Goal: Task Accomplishment & Management: Manage account settings

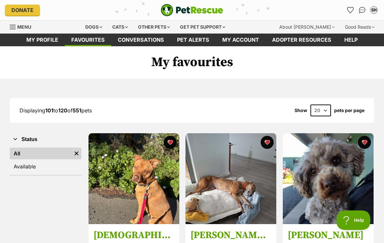
click at [351, 12] on icon "Favourites" at bounding box center [351, 10] width 6 height 6
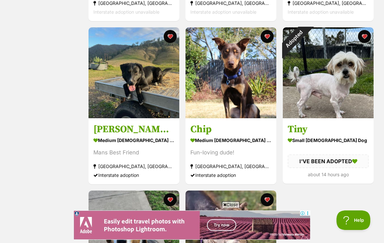
click at [306, 38] on div "Adopted" at bounding box center [294, 38] width 23 height 23
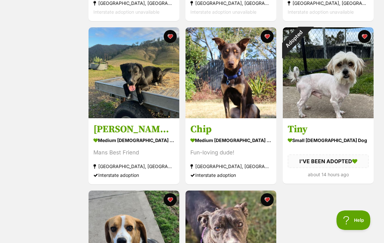
scroll to position [932, 0]
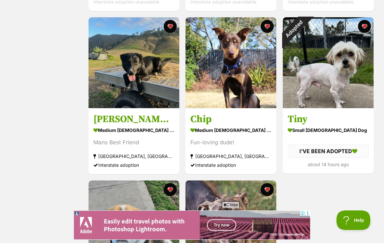
click at [363, 32] on button "favourite" at bounding box center [364, 26] width 13 height 13
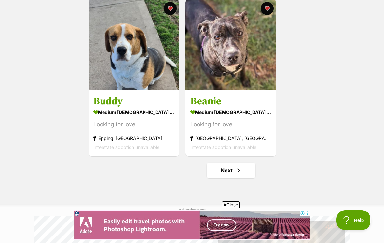
scroll to position [1117, 0]
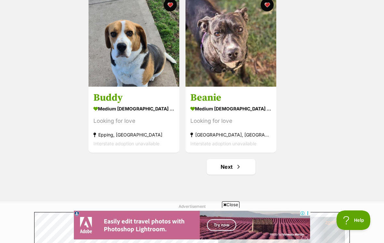
click at [244, 166] on link "Next" at bounding box center [231, 167] width 49 height 16
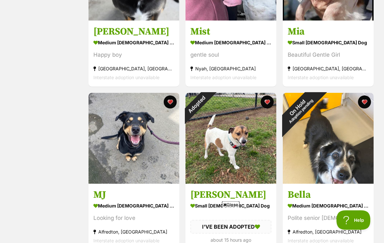
scroll to position [204, 0]
click at [209, 106] on div "Adopted" at bounding box center [197, 104] width 23 height 23
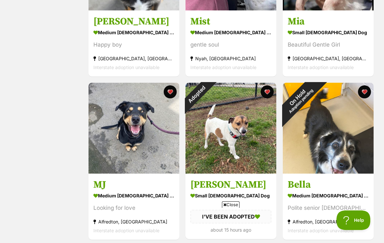
click at [270, 96] on button "favourite" at bounding box center [267, 91] width 13 height 13
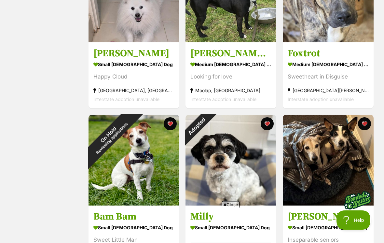
scroll to position [673, 0]
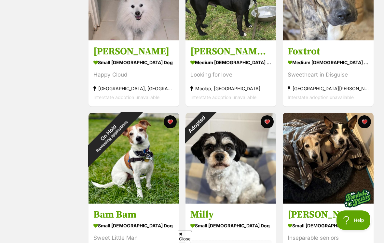
click at [269, 125] on button "favourite" at bounding box center [267, 121] width 13 height 13
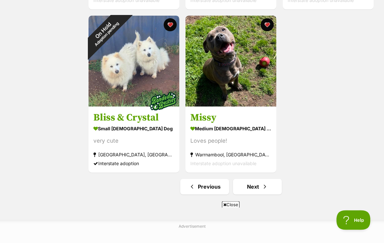
scroll to position [1097, 0]
click at [264, 187] on span "Next page" at bounding box center [265, 187] width 7 height 8
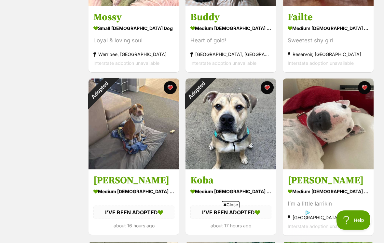
scroll to position [218, 0]
click at [111, 91] on div "Adopted" at bounding box center [100, 90] width 23 height 23
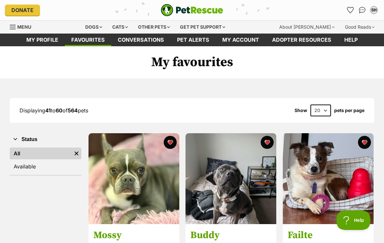
scroll to position [228, 0]
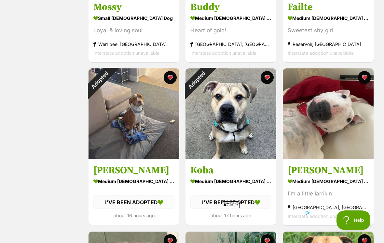
click at [172, 81] on button "favourite" at bounding box center [170, 77] width 13 height 13
click at [269, 83] on button "favourite" at bounding box center [267, 77] width 13 height 13
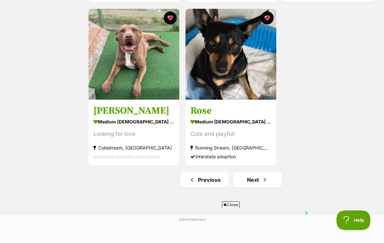
scroll to position [1104, 0]
click at [267, 176] on span "Next page" at bounding box center [265, 180] width 7 height 8
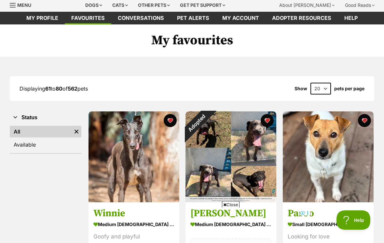
scroll to position [24, 0]
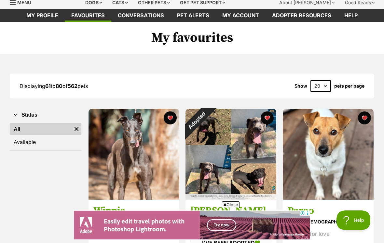
click at [209, 119] on div "Adopted" at bounding box center [197, 120] width 23 height 23
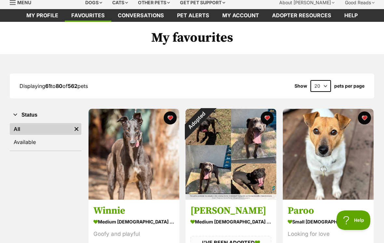
scroll to position [35, 0]
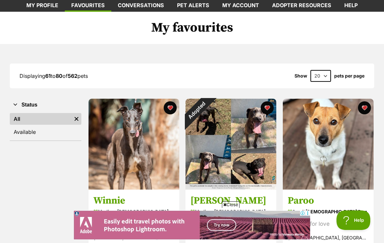
click at [268, 111] on button "favourite" at bounding box center [267, 107] width 13 height 13
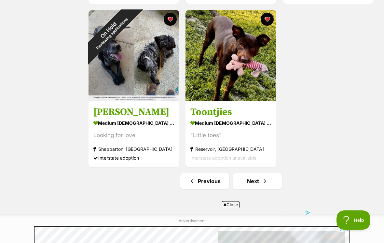
scroll to position [1102, 0]
click at [267, 181] on span "Next page" at bounding box center [265, 181] width 7 height 8
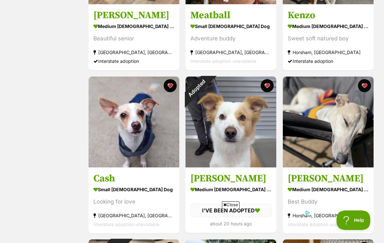
scroll to position [384, 0]
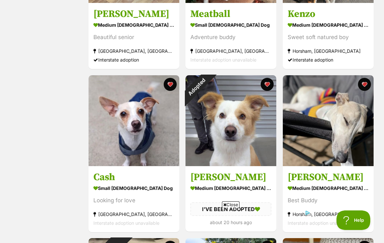
click at [209, 86] on div "Adopted" at bounding box center [197, 86] width 23 height 23
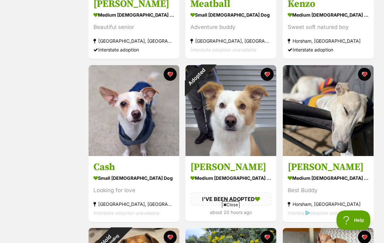
click at [269, 82] on img at bounding box center [231, 110] width 91 height 91
click at [270, 79] on button "favourite" at bounding box center [267, 74] width 13 height 13
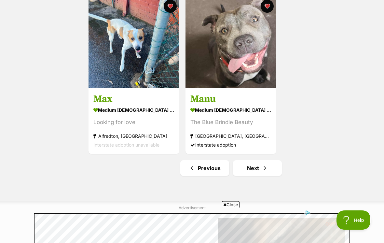
scroll to position [1115, 0]
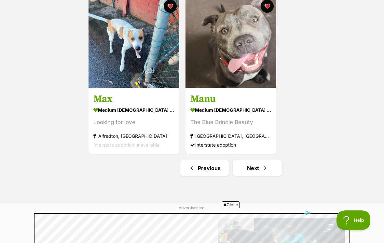
click at [267, 168] on span "Next page" at bounding box center [265, 168] width 7 height 8
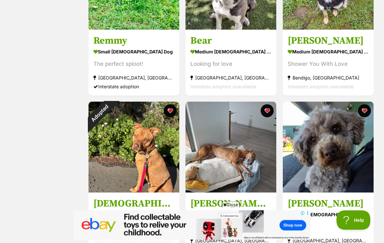
scroll to position [521, 0]
click at [111, 115] on div "Adopted" at bounding box center [100, 113] width 23 height 23
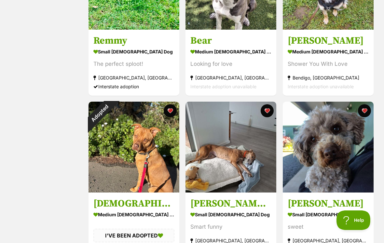
scroll to position [531, 0]
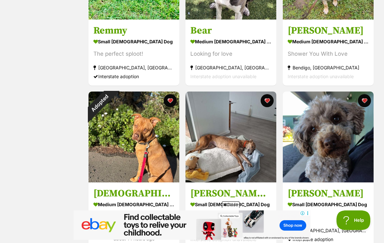
click at [173, 106] on button "favourite" at bounding box center [170, 100] width 13 height 13
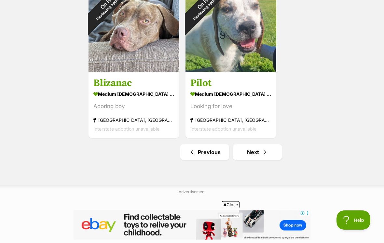
scroll to position [1131, 0]
click at [268, 153] on span "Next page" at bounding box center [265, 152] width 7 height 8
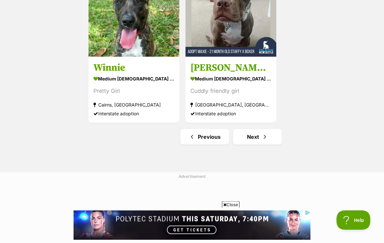
scroll to position [1146, 0]
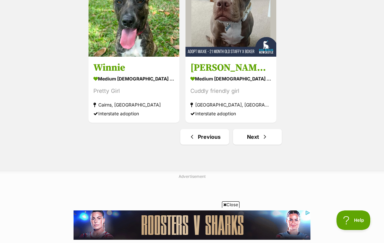
click at [269, 138] on link "Next" at bounding box center [257, 137] width 49 height 16
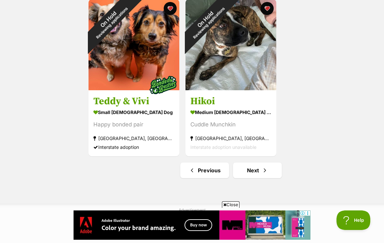
scroll to position [1117, 0]
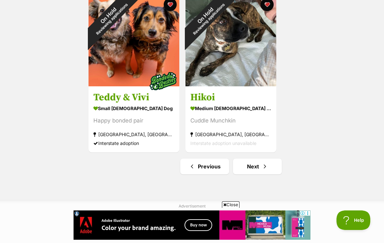
click at [266, 169] on span "Next page" at bounding box center [265, 167] width 7 height 8
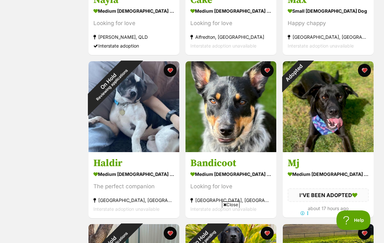
scroll to position [398, 0]
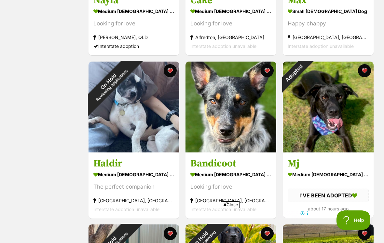
click at [306, 74] on div "Adopted" at bounding box center [294, 73] width 23 height 23
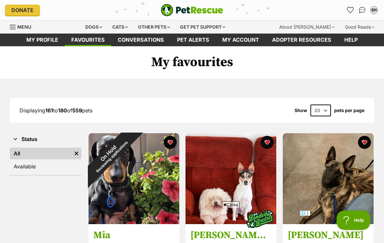
scroll to position [408, 0]
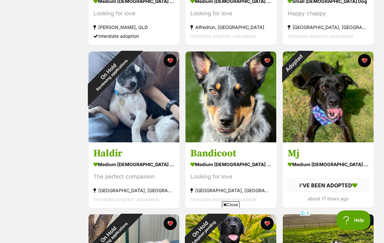
click at [365, 65] on button "favourite" at bounding box center [364, 60] width 13 height 13
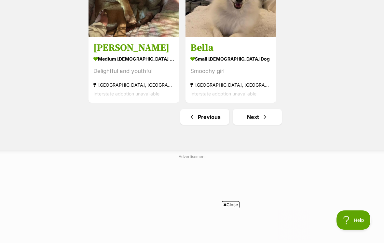
scroll to position [0, 0]
click at [263, 116] on span "Next page" at bounding box center [265, 117] width 7 height 8
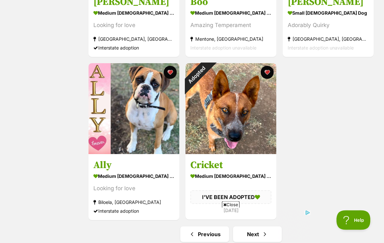
scroll to position [1049, 0]
click at [209, 79] on div "Adopted" at bounding box center [197, 74] width 23 height 23
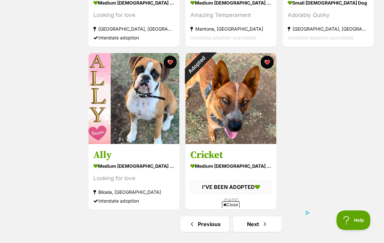
click at [268, 66] on button "favourite" at bounding box center [267, 62] width 13 height 13
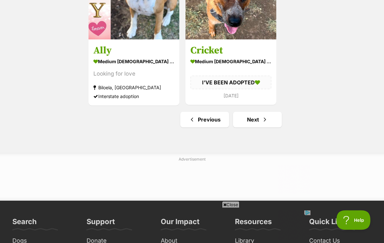
scroll to position [1165, 0]
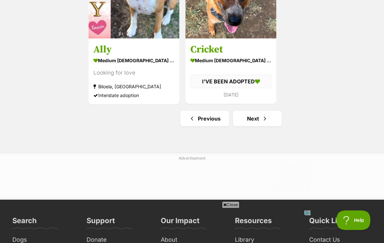
click at [268, 124] on link "Next" at bounding box center [257, 119] width 49 height 16
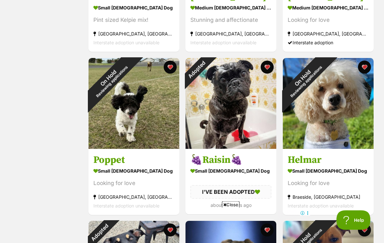
scroll to position [402, 0]
click at [209, 75] on div "Adopted" at bounding box center [197, 69] width 23 height 23
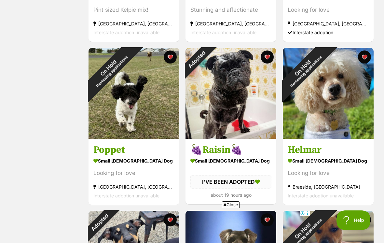
click at [269, 61] on button "favourite" at bounding box center [267, 56] width 13 height 13
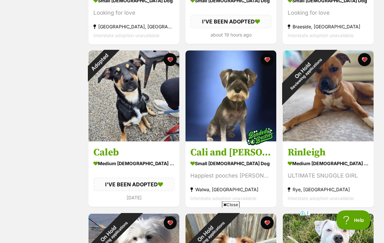
scroll to position [572, 0]
click at [173, 65] on button "favourite" at bounding box center [170, 59] width 13 height 13
click at [152, 111] on img at bounding box center [134, 95] width 91 height 91
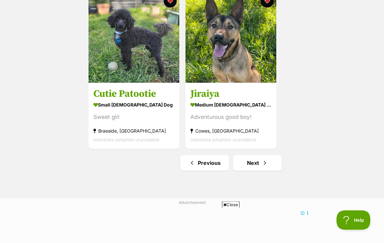
scroll to position [1121, 0]
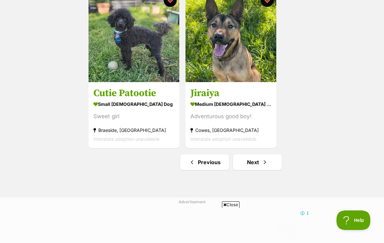
click at [271, 161] on link "Next" at bounding box center [257, 162] width 49 height 16
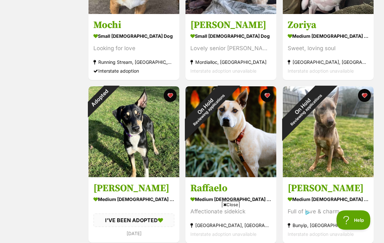
scroll to position [699, 0]
click at [111, 97] on div "Adopted" at bounding box center [100, 97] width 23 height 23
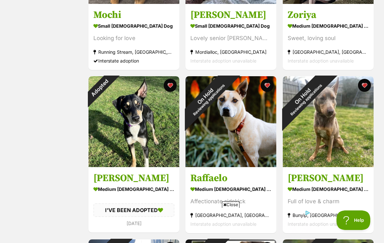
click at [172, 92] on button "favourite" at bounding box center [170, 85] width 13 height 13
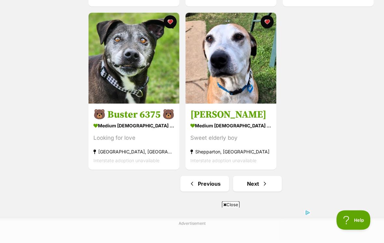
scroll to position [1100, 0]
click at [270, 187] on link "Next" at bounding box center [257, 184] width 49 height 16
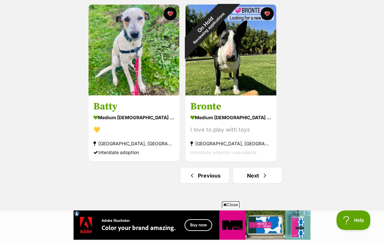
click at [264, 175] on span "Next page" at bounding box center [265, 176] width 7 height 8
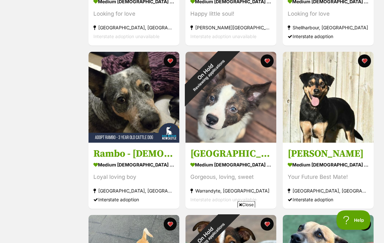
scroll to position [245, 0]
click at [248, 208] on span "Close" at bounding box center [247, 204] width 18 height 7
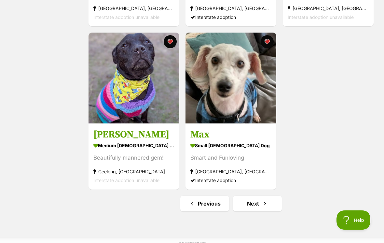
scroll to position [1080, 0]
click at [263, 207] on span "Next page" at bounding box center [265, 204] width 7 height 8
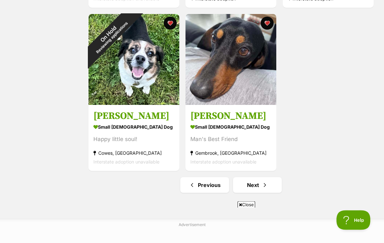
scroll to position [1098, 0]
click at [265, 185] on span "Next page" at bounding box center [265, 185] width 7 height 8
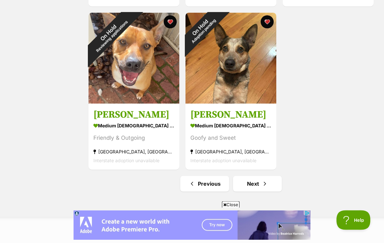
scroll to position [1100, 0]
click at [262, 182] on span "Next page" at bounding box center [265, 184] width 7 height 8
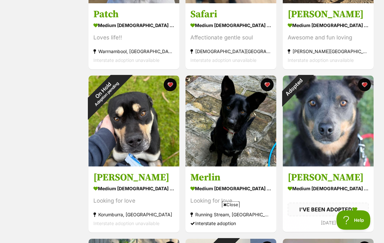
scroll to position [710, 0]
click at [306, 98] on div "Adopted" at bounding box center [294, 87] width 23 height 23
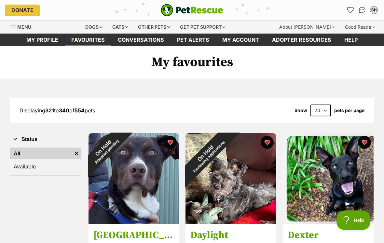
scroll to position [720, 0]
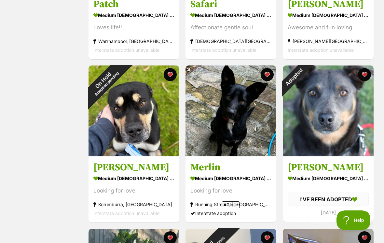
click at [367, 77] on button "favourite" at bounding box center [364, 74] width 13 height 13
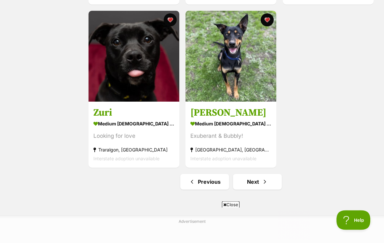
scroll to position [1102, 0]
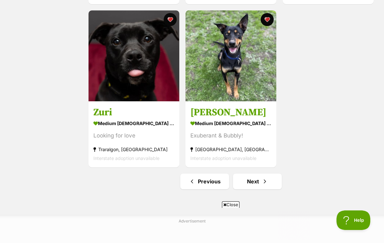
click at [261, 183] on link "Next" at bounding box center [257, 182] width 49 height 16
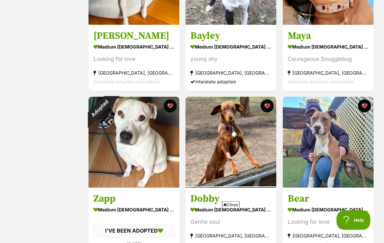
scroll to position [526, 0]
click at [111, 108] on div "Adopted" at bounding box center [100, 108] width 23 height 23
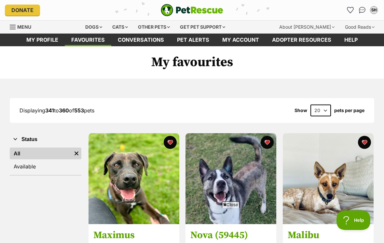
scroll to position [536, 0]
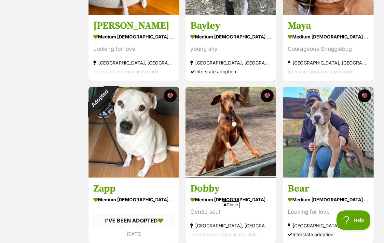
click at [169, 100] on button "favourite" at bounding box center [170, 95] width 13 height 13
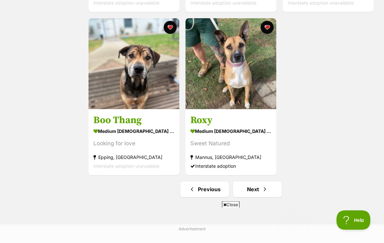
scroll to position [1094, 0]
click at [258, 189] on link "Next" at bounding box center [257, 189] width 49 height 16
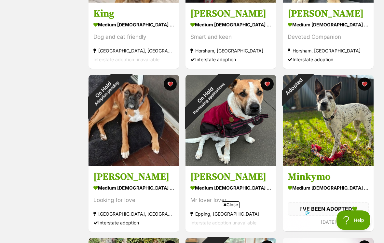
scroll to position [385, 0]
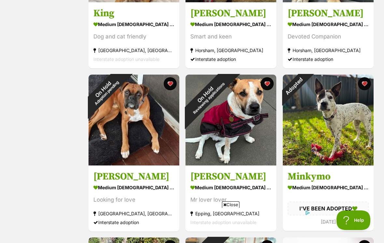
click at [306, 87] on div "Adopted" at bounding box center [294, 86] width 23 height 23
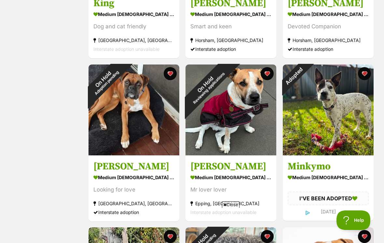
click at [367, 75] on button "favourite" at bounding box center [364, 73] width 13 height 13
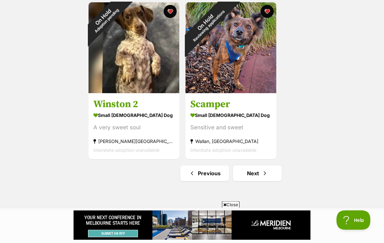
scroll to position [1113, 0]
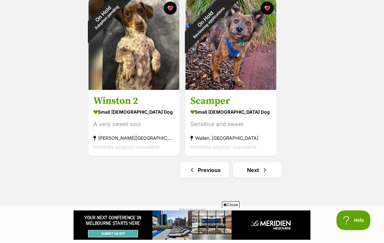
click at [258, 172] on link "Next" at bounding box center [257, 170] width 49 height 16
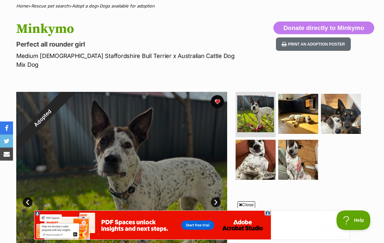
scroll to position [53, 0]
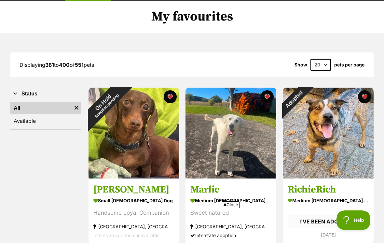
click at [306, 97] on div "Adopted" at bounding box center [294, 99] width 23 height 23
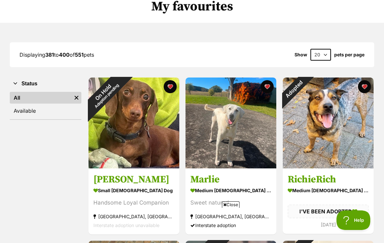
click at [366, 89] on button "favourite" at bounding box center [364, 86] width 13 height 13
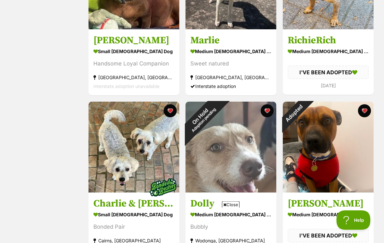
scroll to position [195, 0]
click at [368, 117] on button "favourite" at bounding box center [364, 110] width 13 height 13
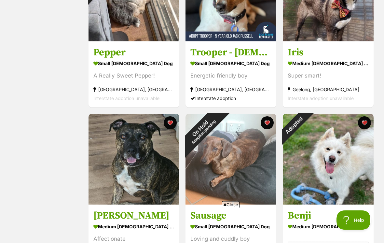
scroll to position [835, 0]
click at [366, 124] on button "favourite" at bounding box center [364, 122] width 13 height 13
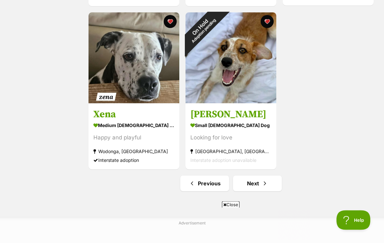
scroll to position [1100, 0]
click at [265, 183] on span "Next page" at bounding box center [265, 184] width 7 height 8
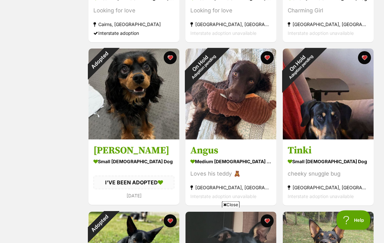
scroll to position [248, 0]
click at [111, 61] on div "Adopted" at bounding box center [100, 60] width 23 height 23
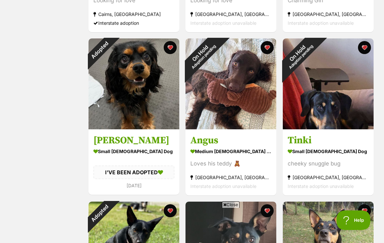
click at [172, 51] on button "favourite" at bounding box center [170, 47] width 13 height 13
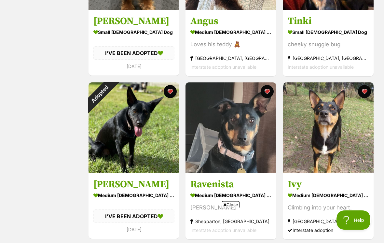
scroll to position [378, 0]
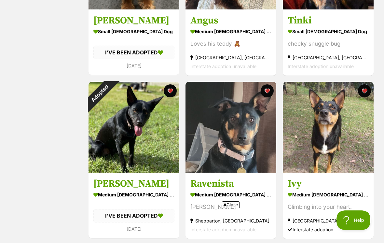
click at [172, 95] on button "favourite" at bounding box center [170, 90] width 13 height 13
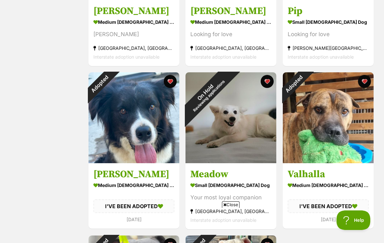
scroll to position [879, 0]
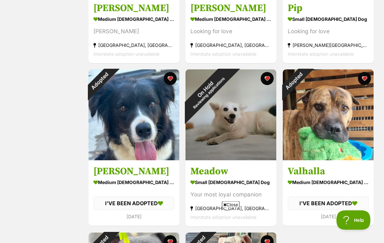
click at [172, 82] on button "favourite" at bounding box center [170, 78] width 13 height 13
click at [364, 81] on button "favourite" at bounding box center [364, 78] width 13 height 13
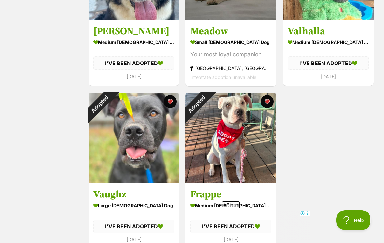
scroll to position [1020, 0]
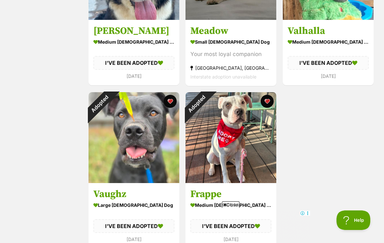
click at [171, 106] on button "favourite" at bounding box center [170, 101] width 13 height 13
click at [264, 108] on img at bounding box center [231, 137] width 91 height 91
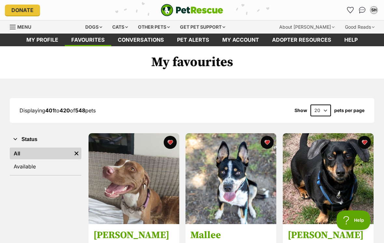
scroll to position [1030, 0]
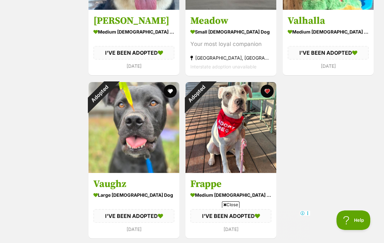
click at [269, 94] on button "favourite" at bounding box center [267, 91] width 13 height 13
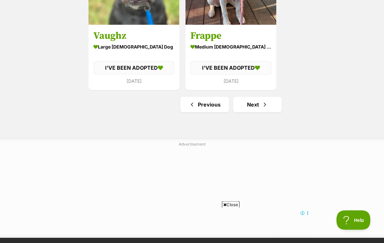
scroll to position [1178, 0]
click at [266, 103] on span "Next page" at bounding box center [265, 105] width 7 height 8
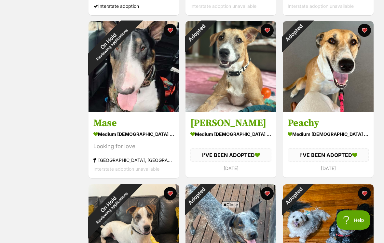
scroll to position [601, 0]
click at [209, 36] on div "Adopted" at bounding box center [197, 32] width 23 height 23
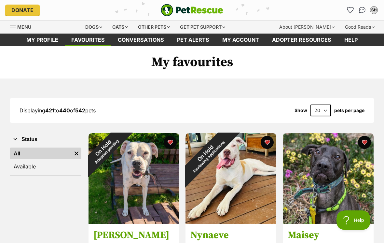
scroll to position [612, 0]
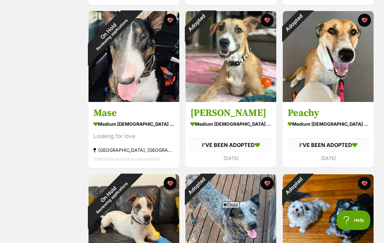
click at [266, 26] on button "favourite" at bounding box center [267, 20] width 13 height 13
click at [367, 22] on button "favourite" at bounding box center [364, 20] width 13 height 13
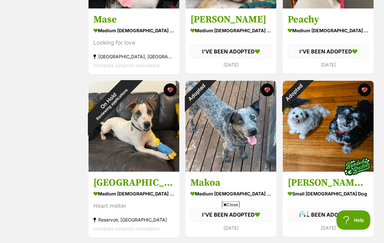
scroll to position [705, 0]
click at [270, 91] on button "favourite" at bounding box center [267, 89] width 13 height 13
click at [368, 92] on button "favourite" at bounding box center [364, 89] width 13 height 13
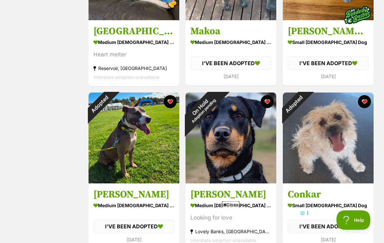
scroll to position [859, 0]
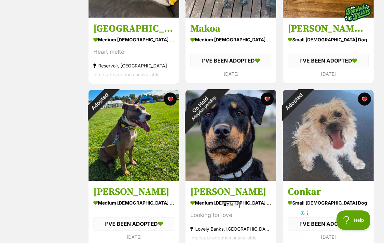
click at [365, 102] on button "favourite" at bounding box center [364, 99] width 13 height 13
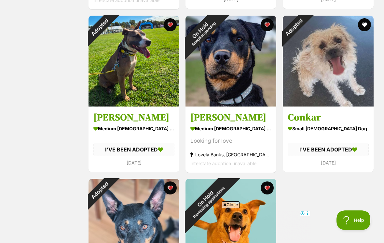
scroll to position [937, 0]
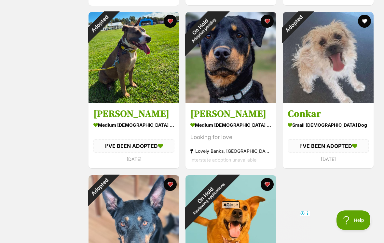
click at [172, 23] on button "favourite" at bounding box center [170, 21] width 13 height 13
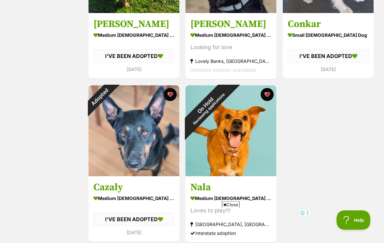
scroll to position [1027, 0]
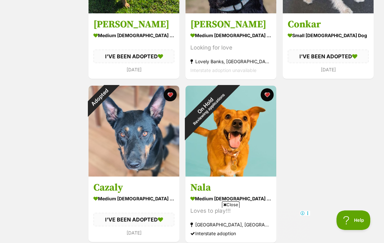
click at [171, 96] on button "favourite" at bounding box center [170, 94] width 13 height 13
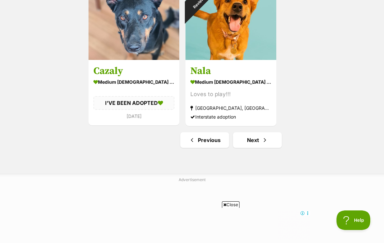
scroll to position [1144, 0]
click at [261, 138] on link "Next" at bounding box center [257, 140] width 49 height 16
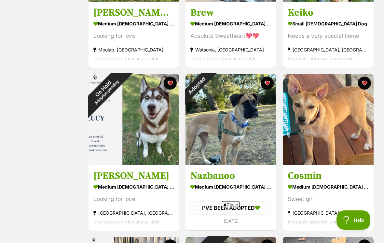
scroll to position [386, 0]
click at [209, 86] on div "Adopted" at bounding box center [197, 85] width 23 height 23
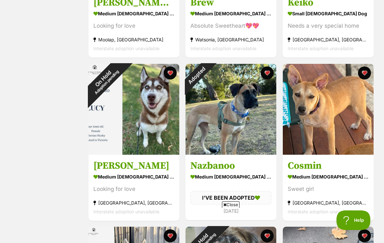
click at [268, 73] on button "favourite" at bounding box center [267, 72] width 13 height 13
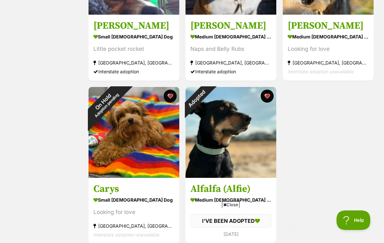
scroll to position [0, 0]
click at [270, 100] on button "favourite" at bounding box center [267, 96] width 13 height 13
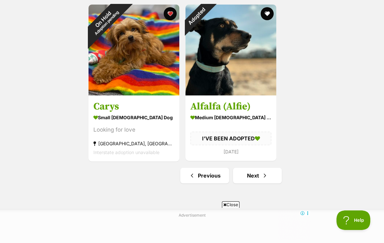
scroll to position [1107, 0]
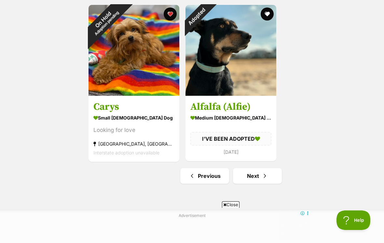
click at [265, 178] on span "Next page" at bounding box center [265, 176] width 7 height 8
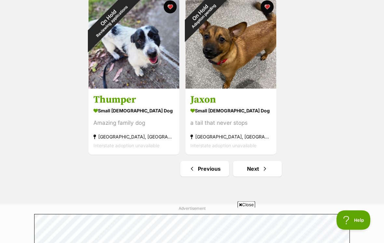
scroll to position [1115, 0]
click at [263, 171] on span "Next page" at bounding box center [265, 169] width 7 height 8
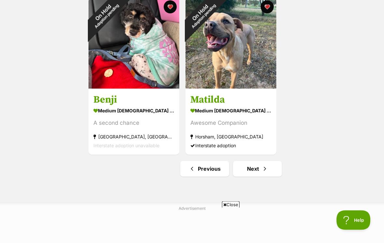
scroll to position [1115, 0]
click at [259, 170] on link "Next" at bounding box center [257, 169] width 49 height 16
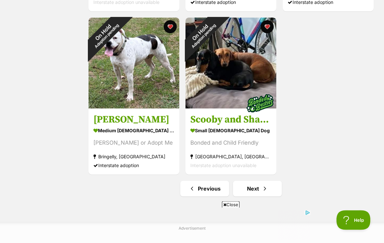
scroll to position [1096, 0]
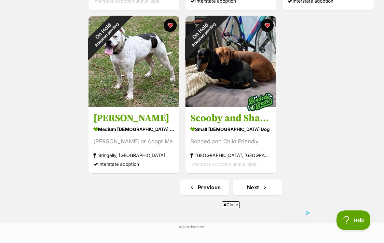
click at [260, 190] on link "Next" at bounding box center [257, 188] width 49 height 16
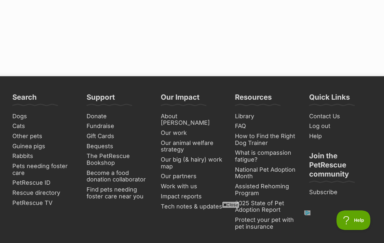
scroll to position [1016, 0]
